Goal: Transaction & Acquisition: Obtain resource

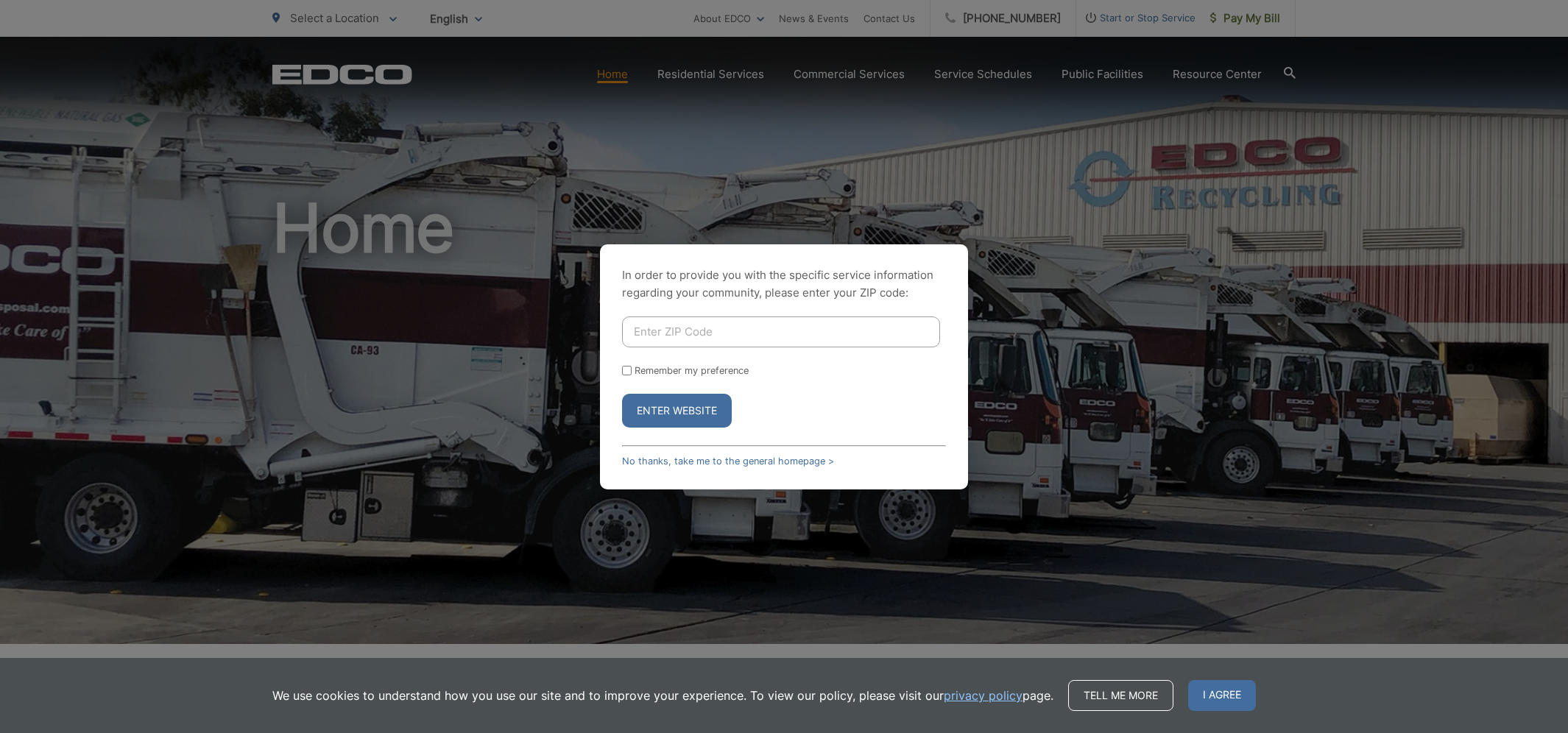
click at [729, 335] on input "Enter ZIP Code" at bounding box center [781, 331] width 318 height 31
type input "91901"
click at [677, 411] on button "Enter Website" at bounding box center [677, 411] width 110 height 34
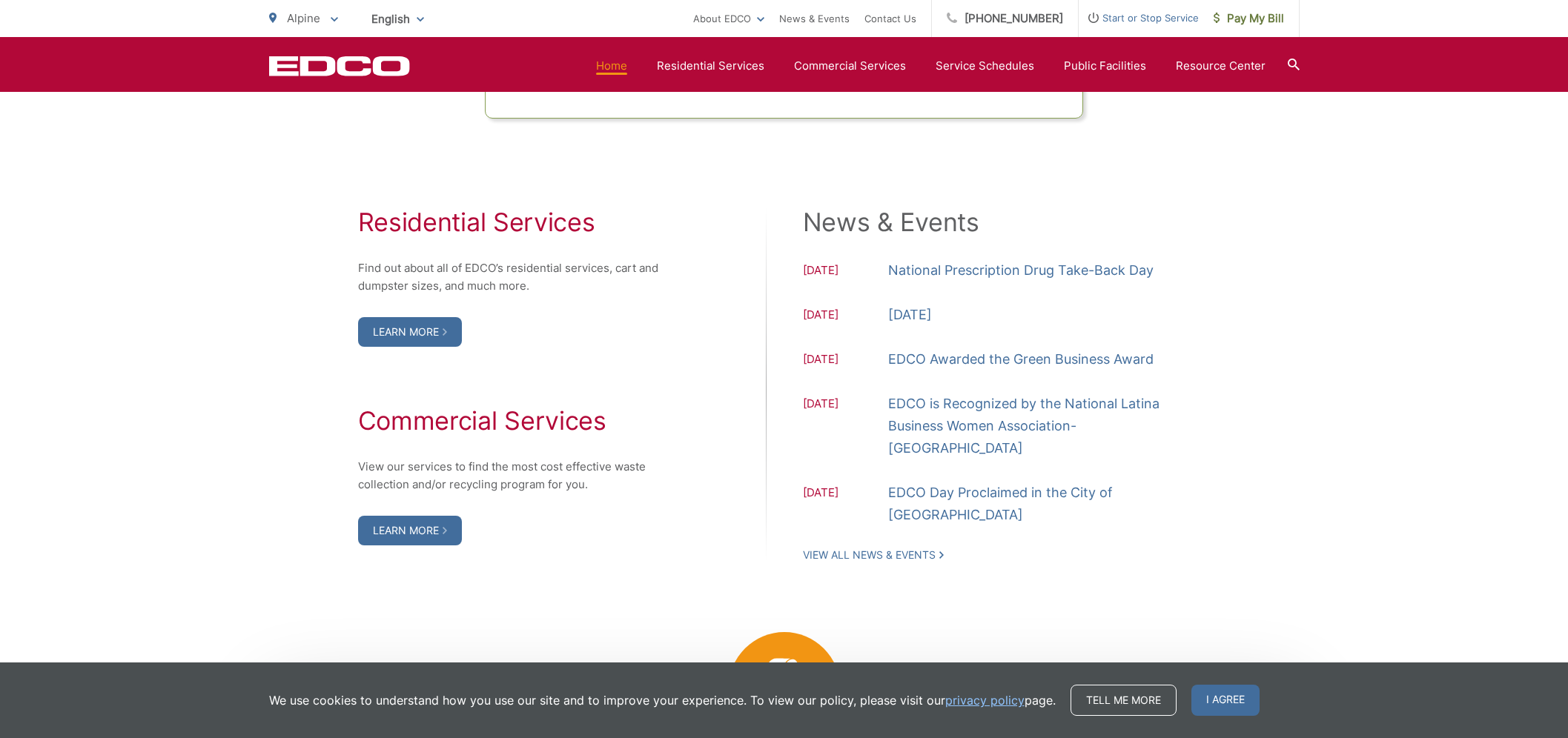
scroll to position [1451, 0]
click at [407, 349] on link "Learn More" at bounding box center [410, 334] width 104 height 30
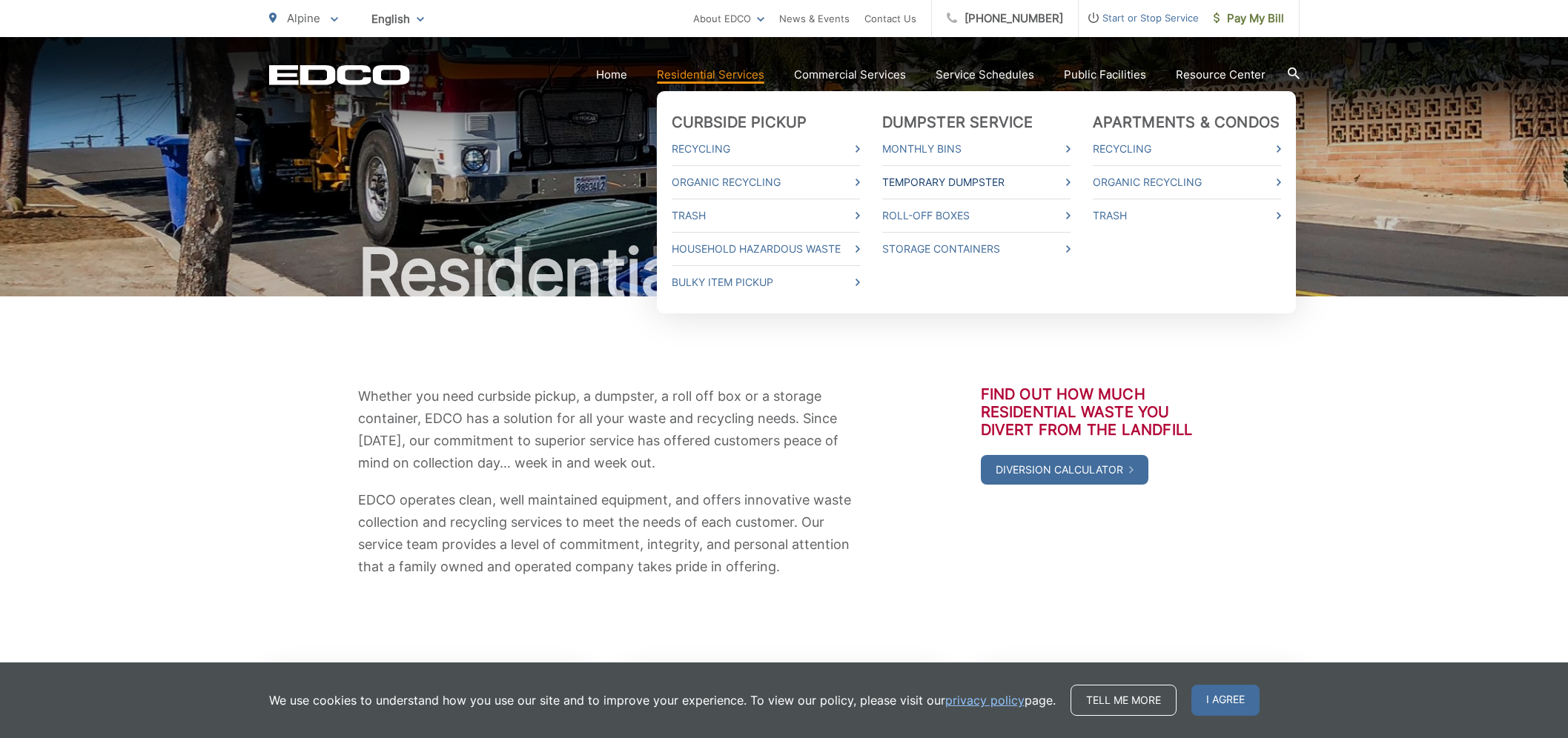
click at [943, 182] on link "Temporary Dumpster" at bounding box center [976, 182] width 188 height 18
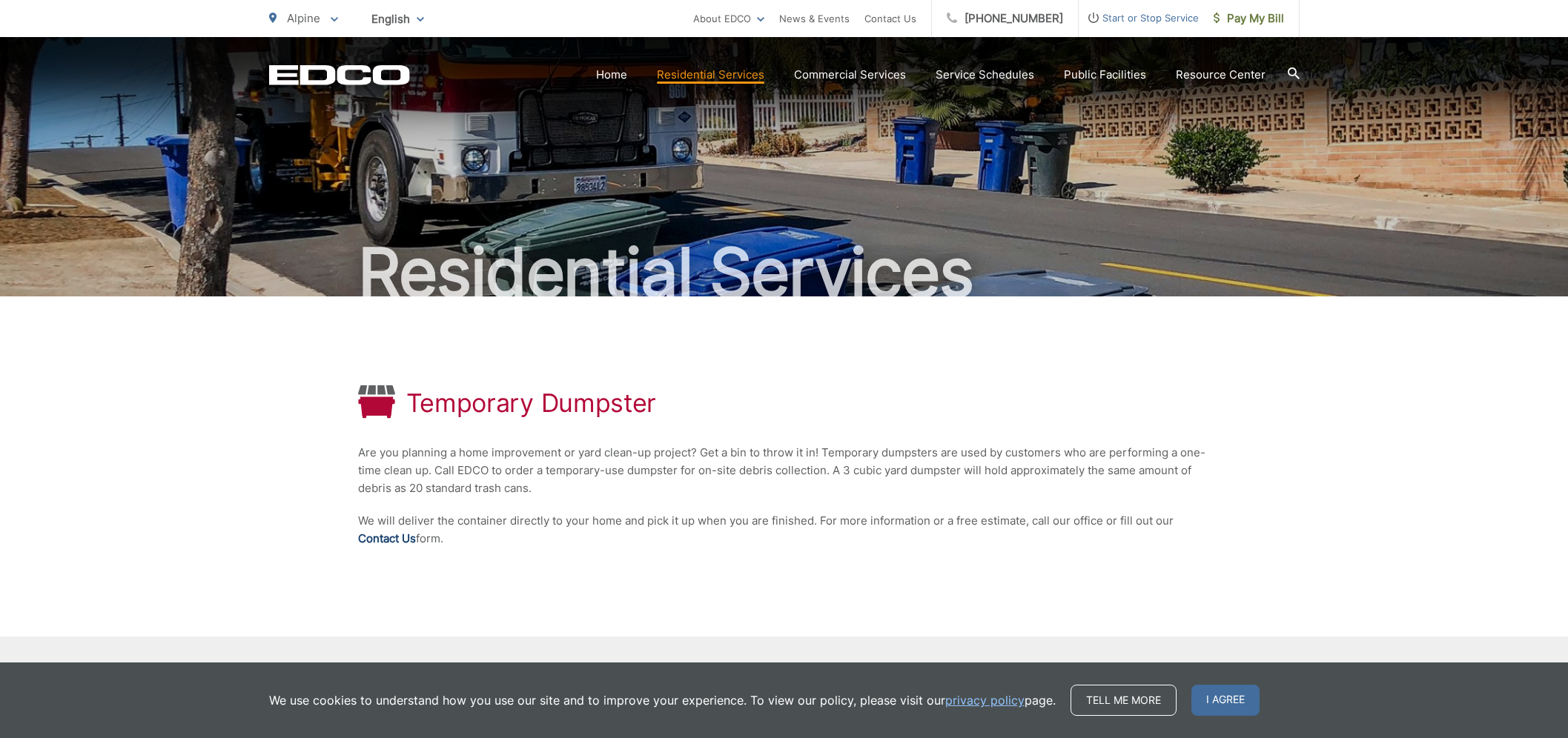
click at [390, 536] on link "Contact Us" at bounding box center [387, 539] width 57 height 18
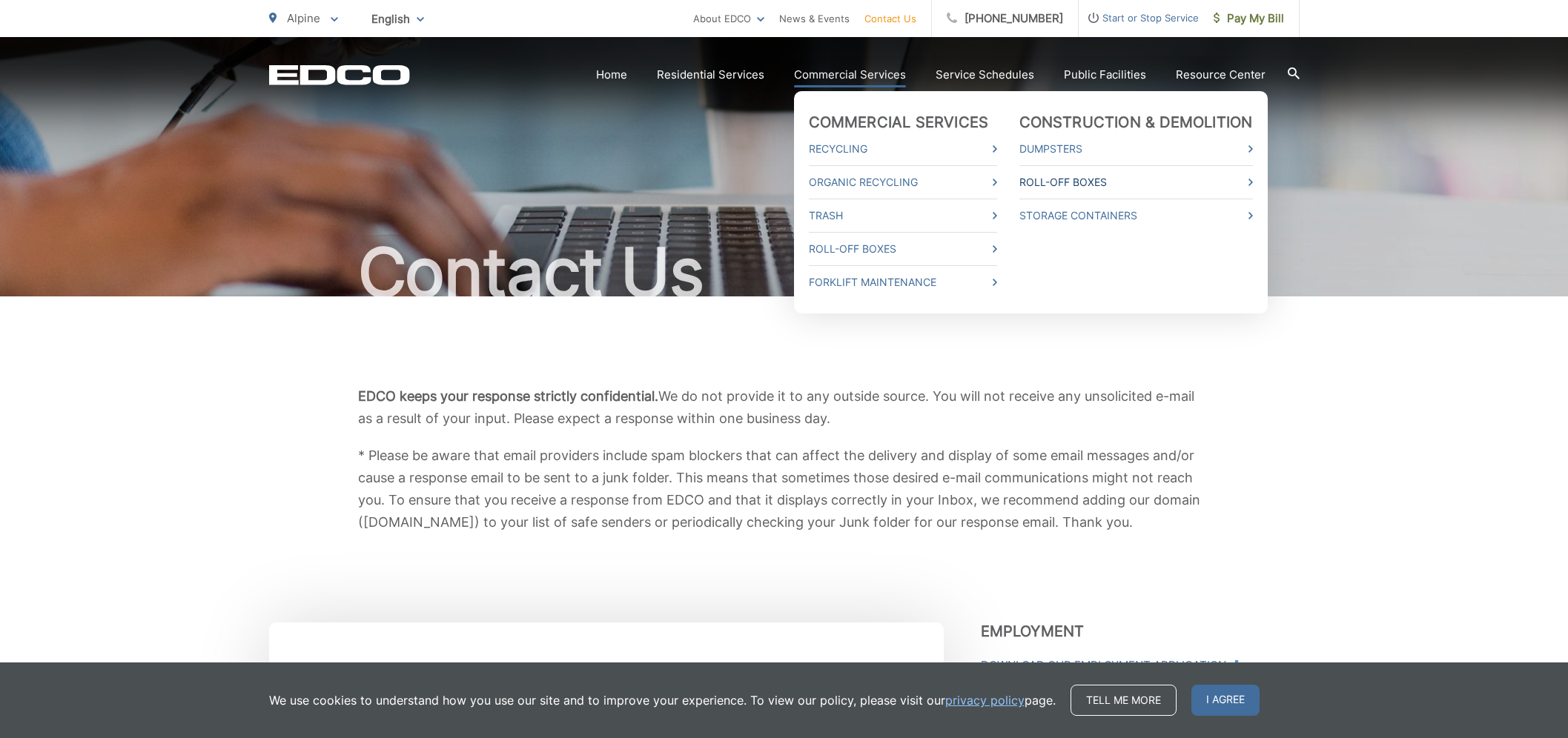
click at [1063, 182] on link "Roll-Off Boxes" at bounding box center [1136, 182] width 233 height 18
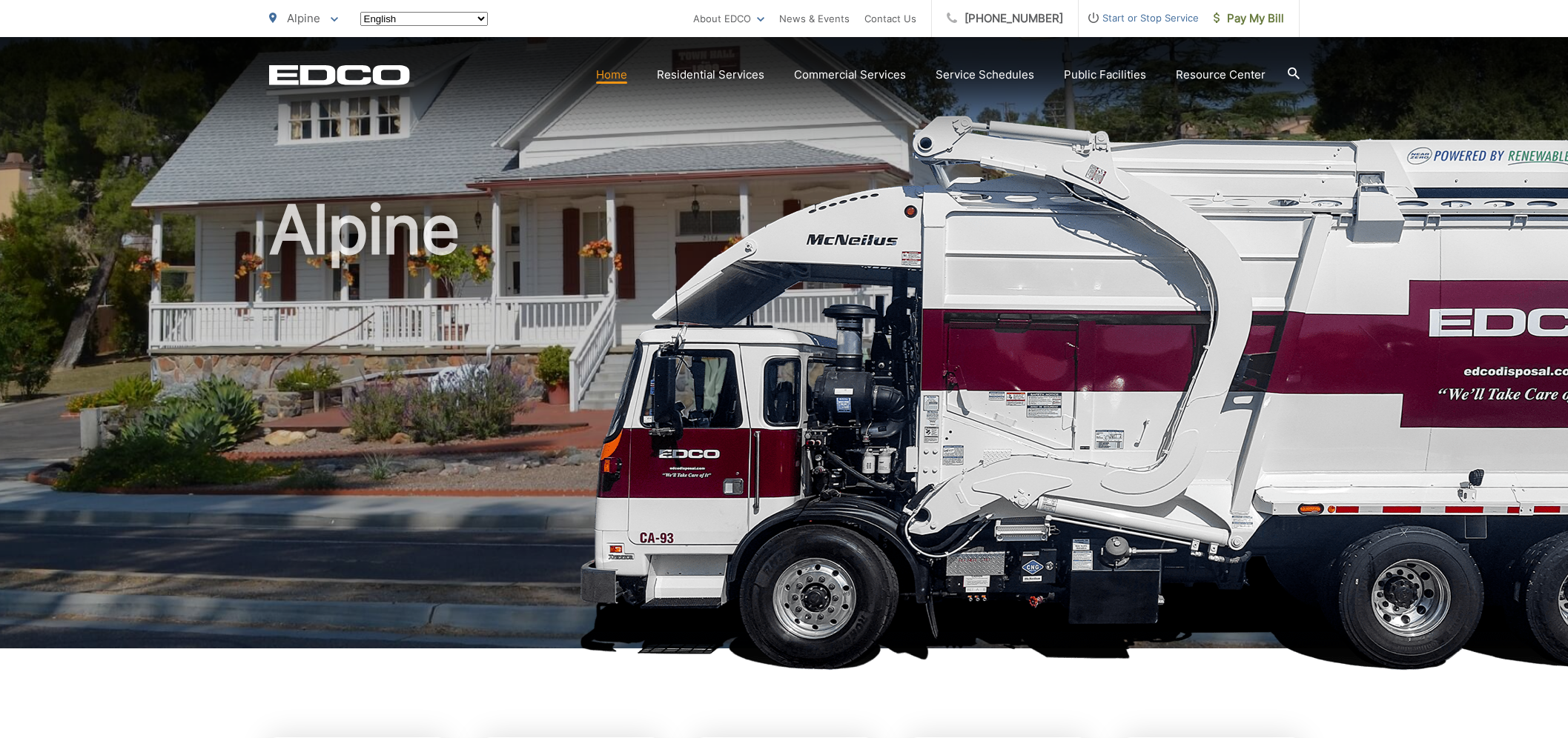
scroll to position [1451, 0]
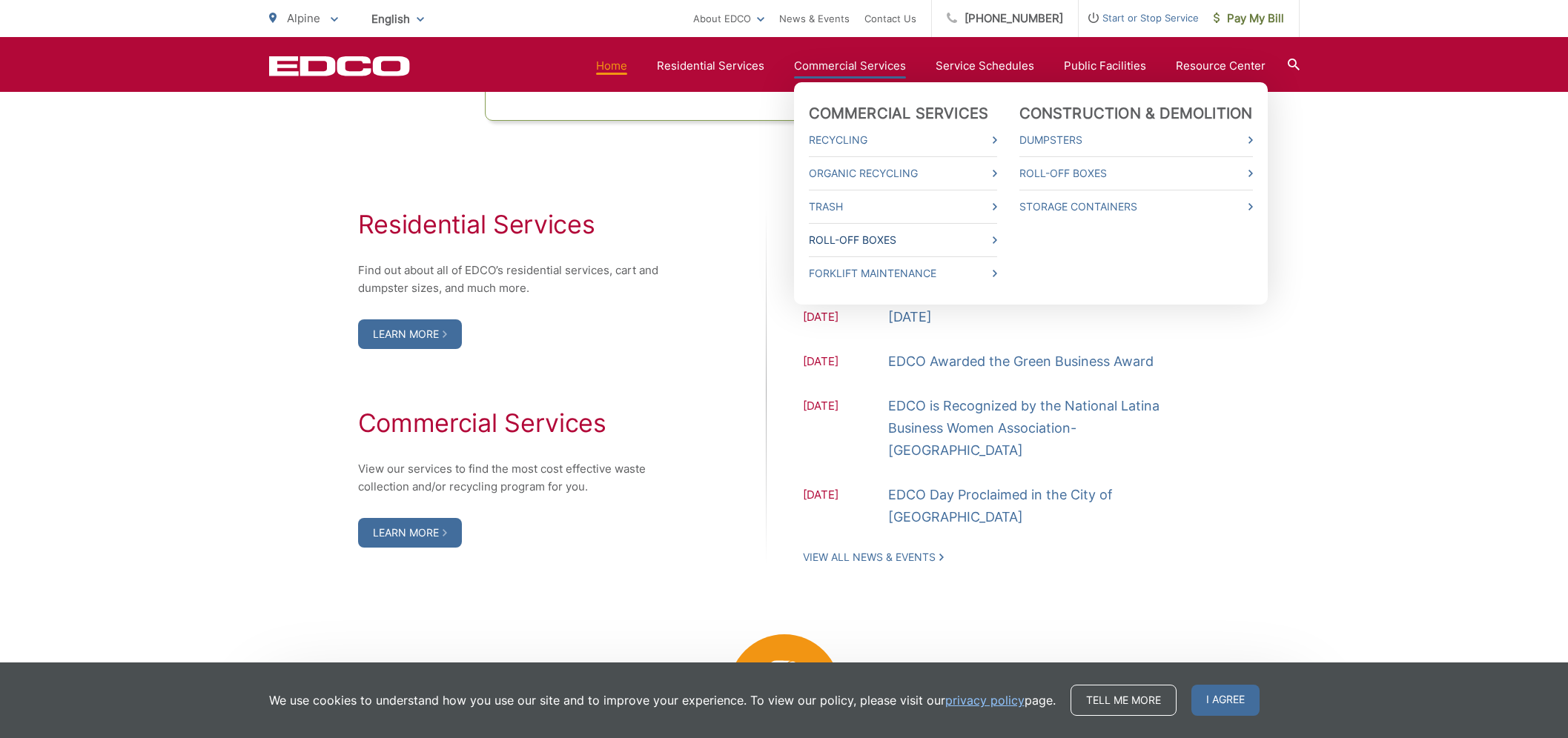
click at [893, 236] on link "Roll-Off Boxes" at bounding box center [903, 240] width 188 height 18
